Goal: Find specific page/section: Find specific page/section

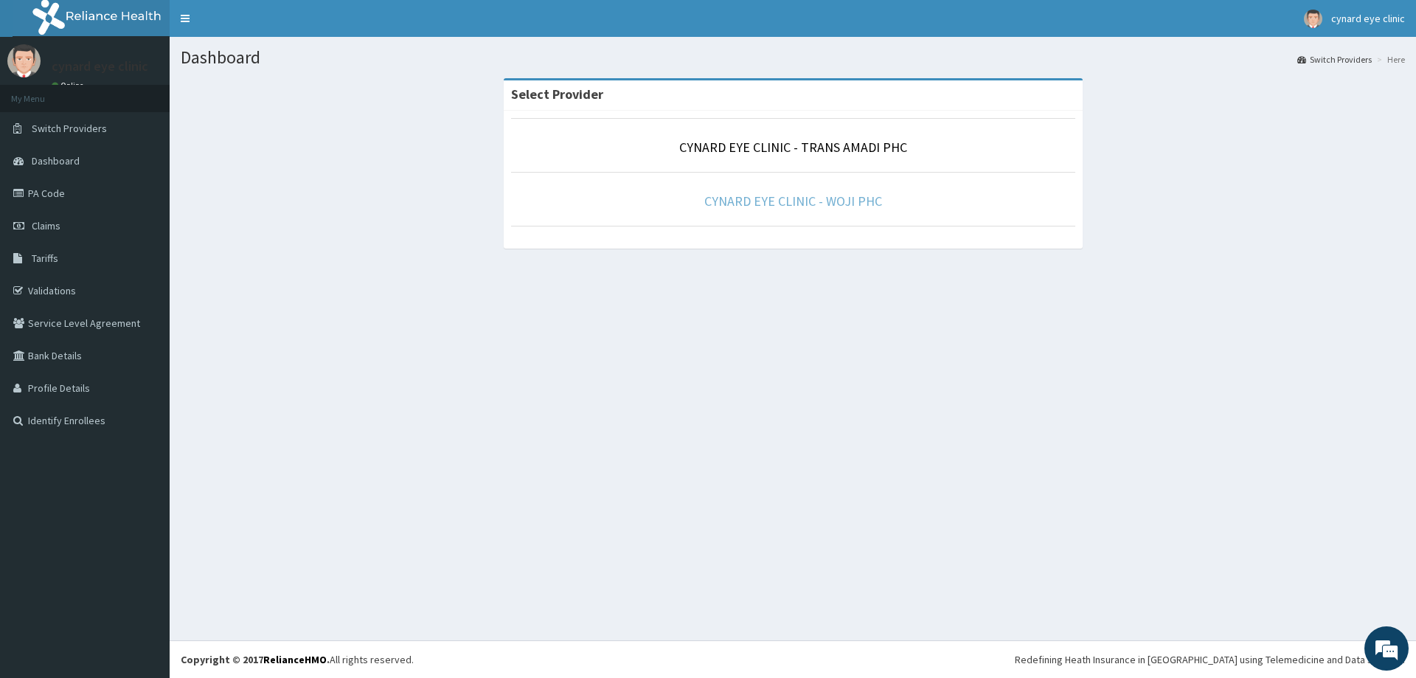
click at [801, 201] on link "CYNARD EYE CLINIC - WOJI PHC" at bounding box center [793, 200] width 178 height 17
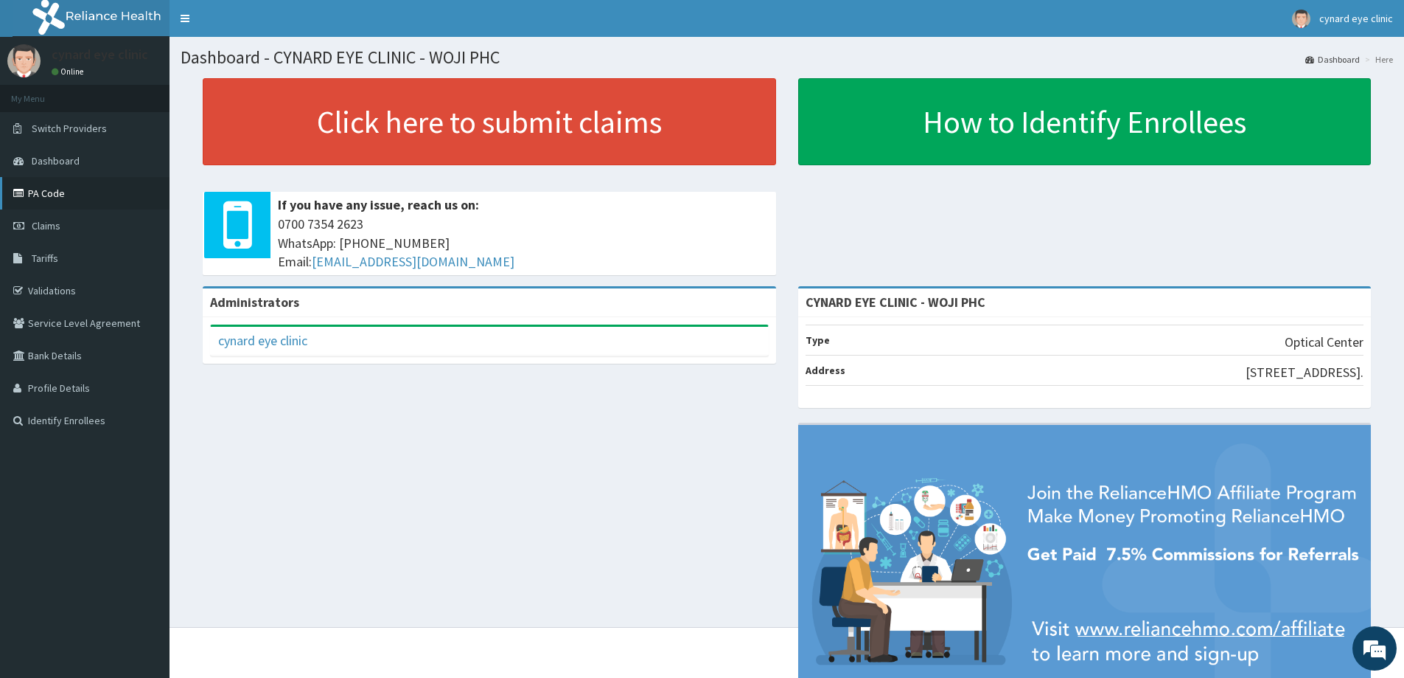
click at [34, 189] on link "PA Code" at bounding box center [85, 193] width 170 height 32
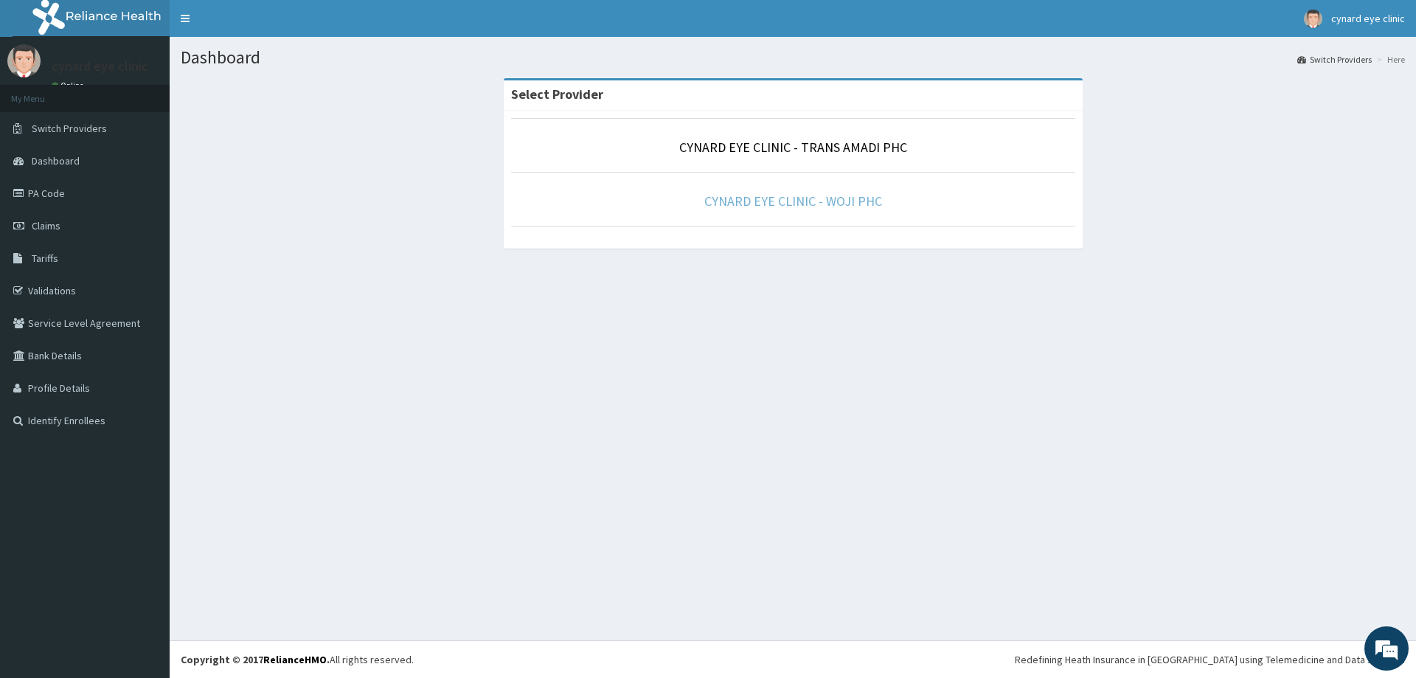
click at [759, 203] on link "CYNARD EYE CLINIC - WOJI PHC" at bounding box center [793, 200] width 178 height 17
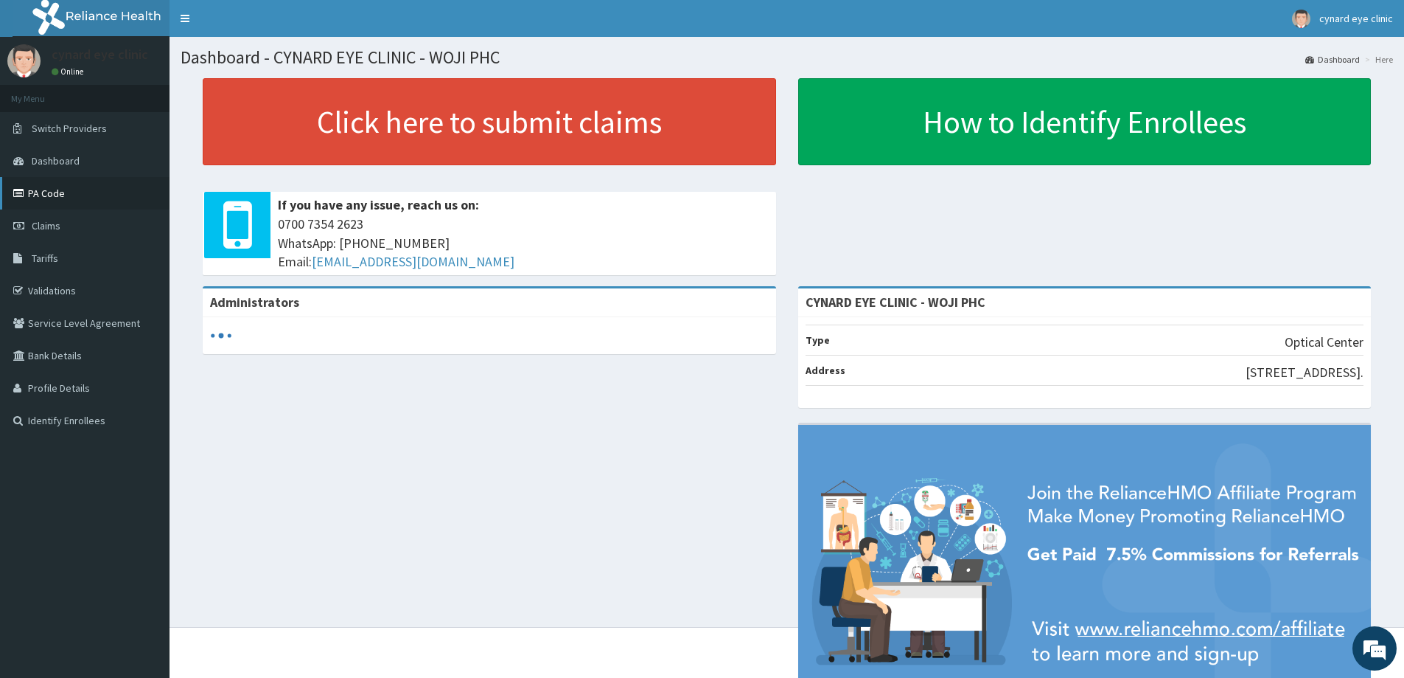
click at [32, 187] on link "PA Code" at bounding box center [85, 193] width 170 height 32
